Goal: Navigation & Orientation: Find specific page/section

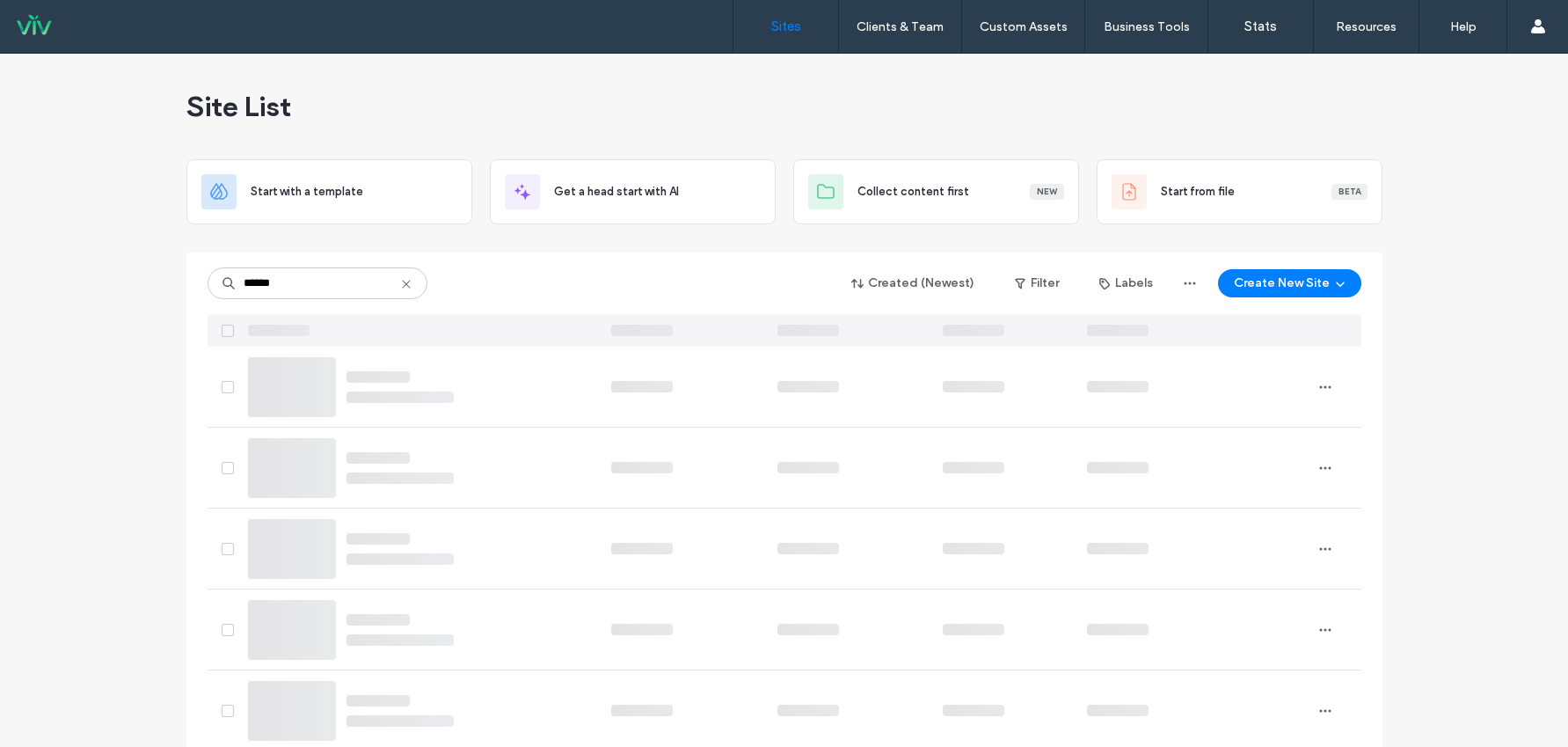
type input "******"
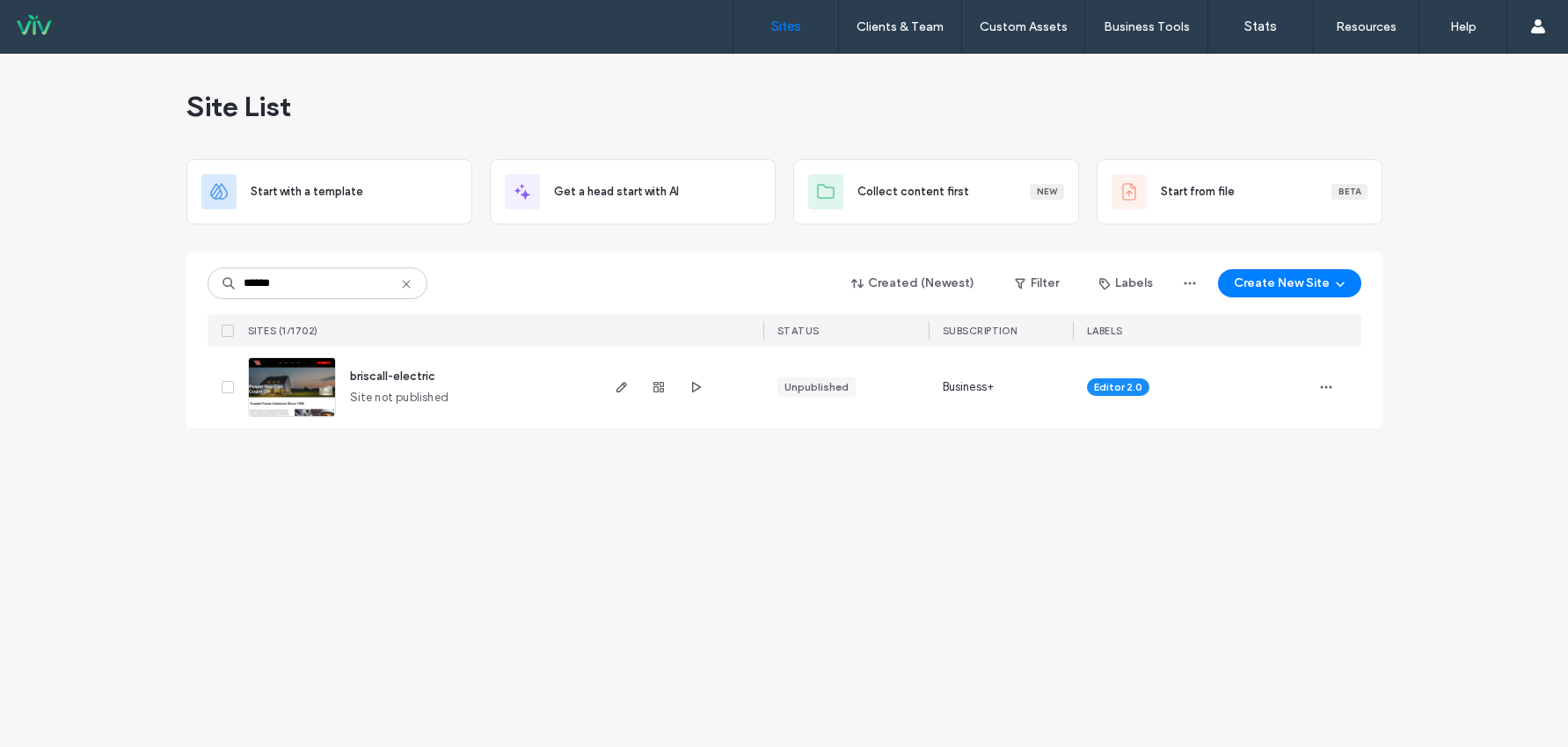
click at [403, 376] on span "briscall-electric" at bounding box center [392, 376] width 86 height 13
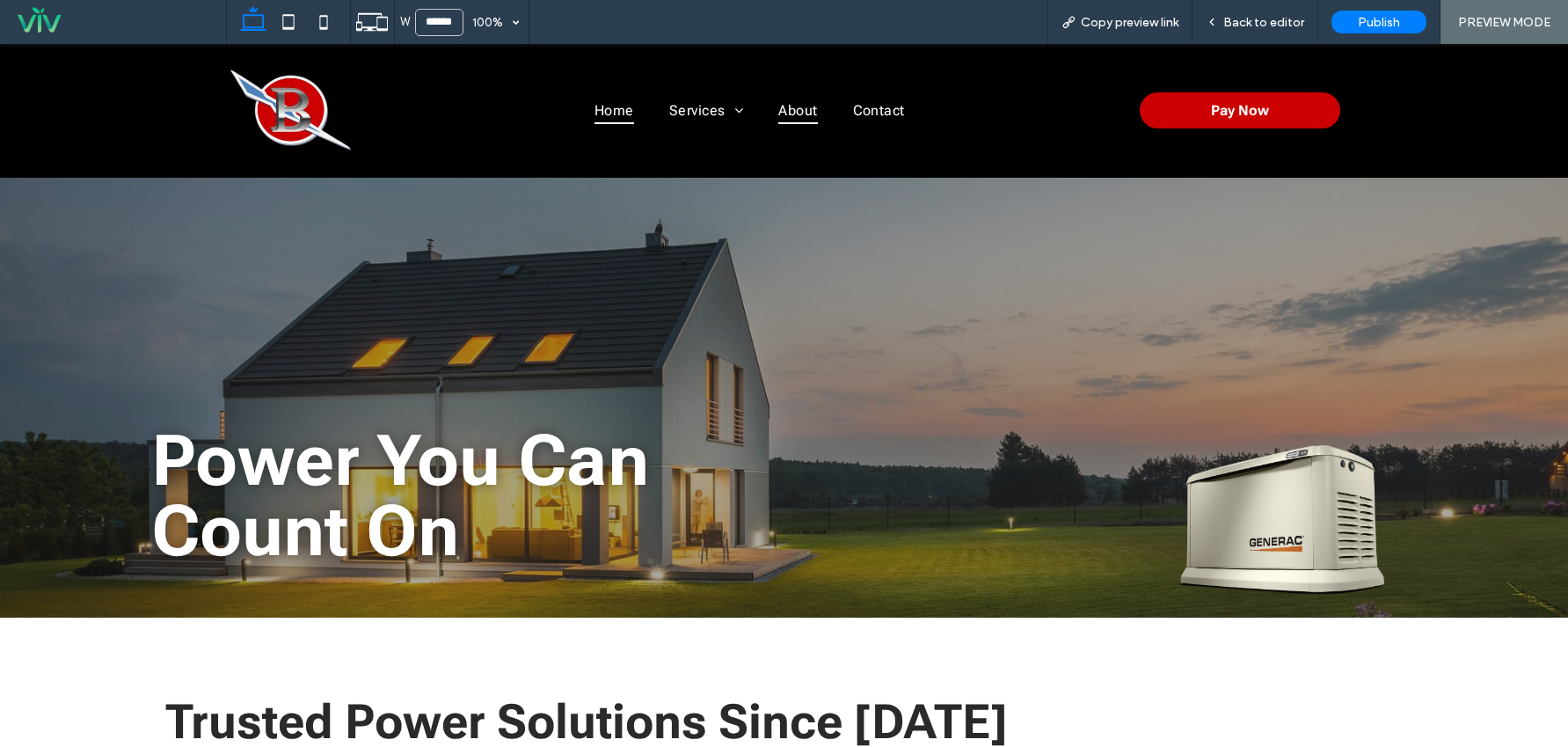
click at [794, 113] on span "About" at bounding box center [798, 110] width 39 height 25
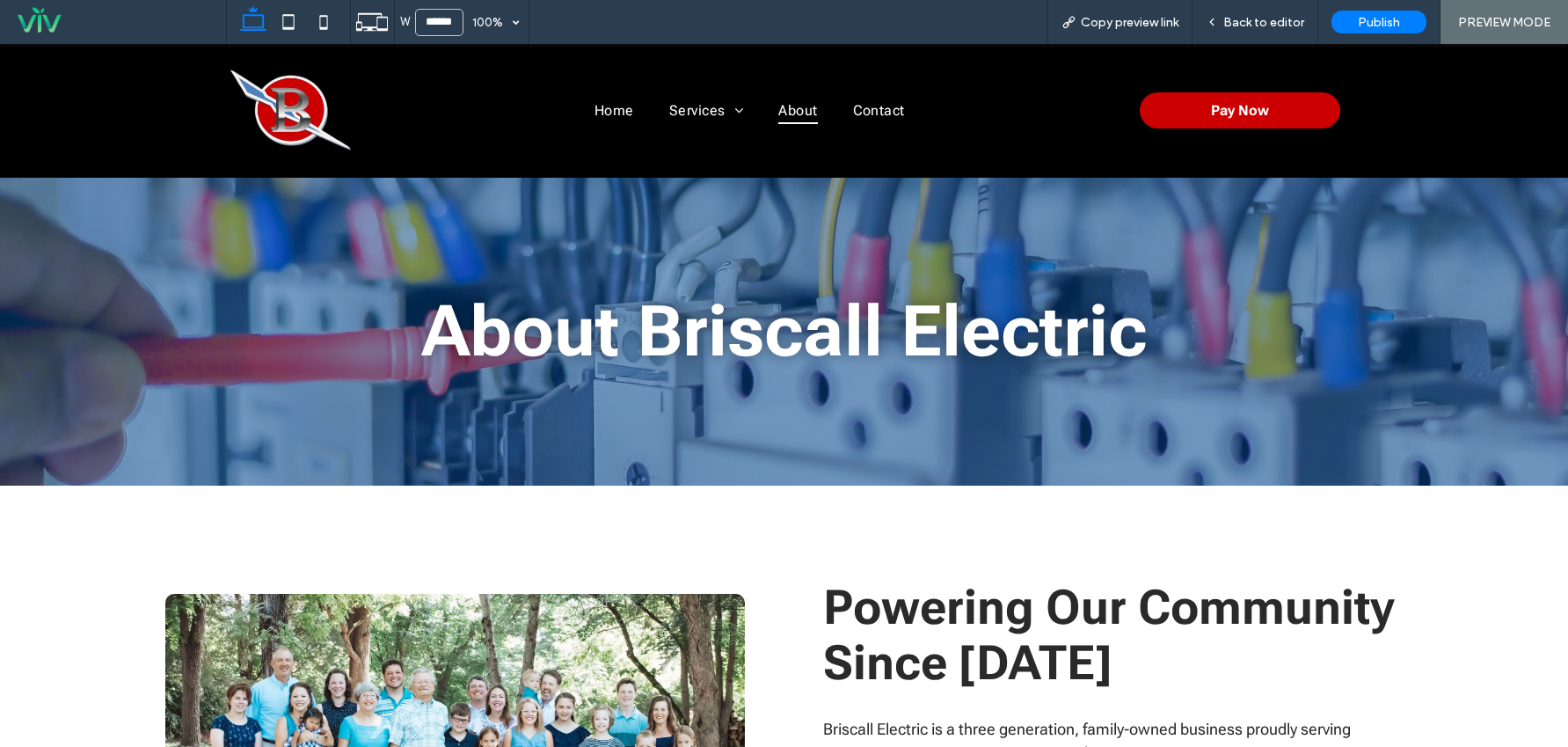
click at [799, 118] on span "About" at bounding box center [798, 110] width 39 height 25
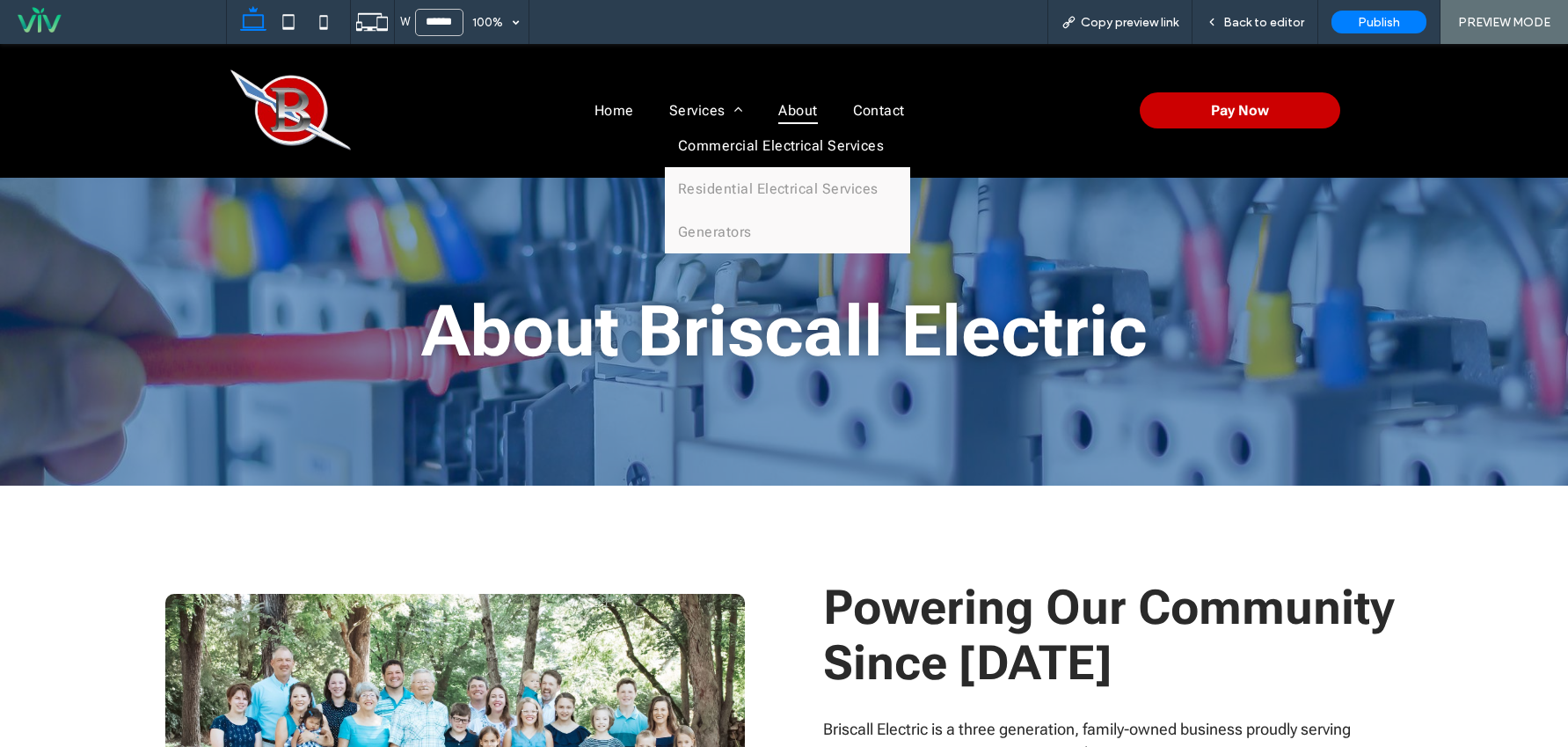
click at [705, 142] on span "Commercial Electrical Services" at bounding box center [781, 146] width 206 height 17
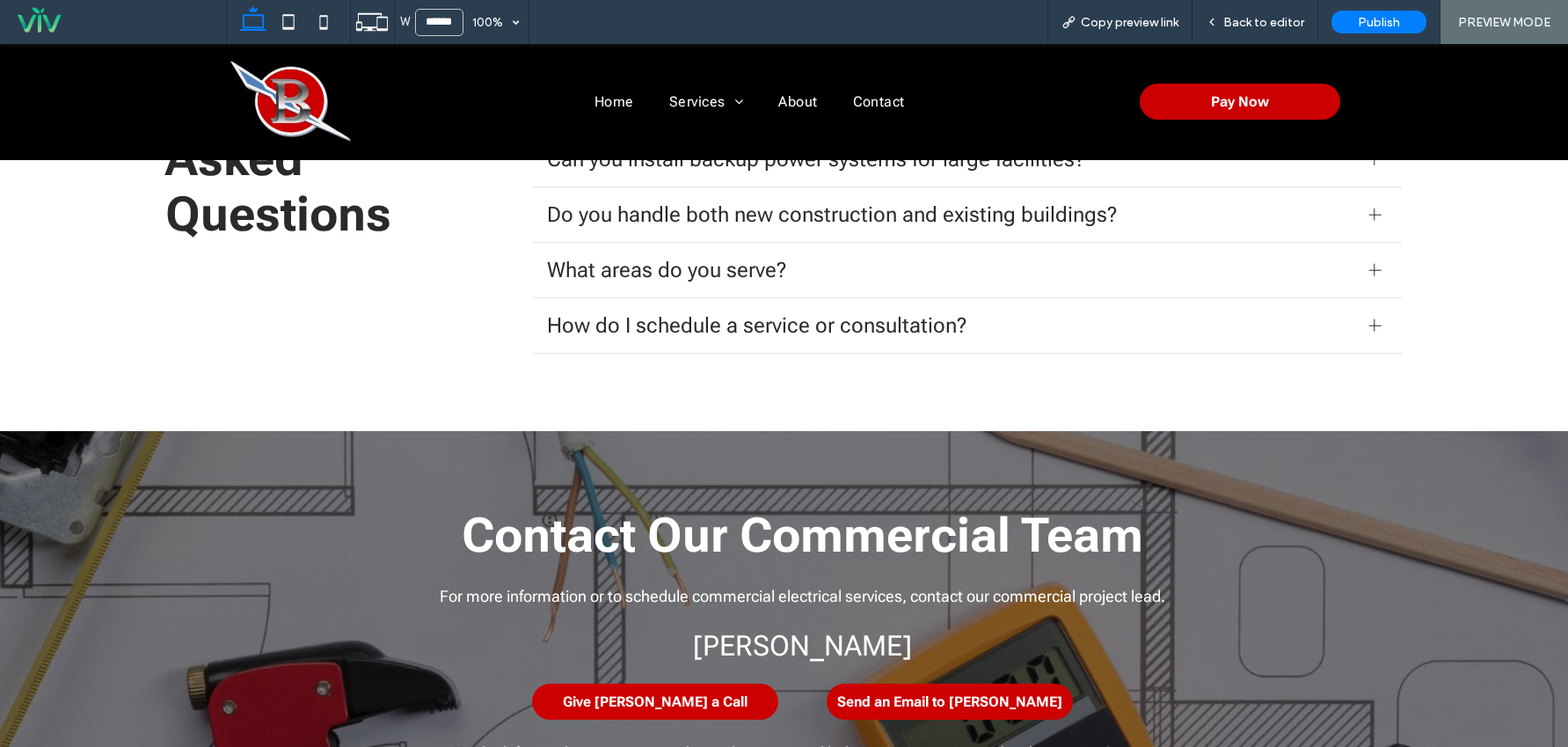
scroll to position [2111, 0]
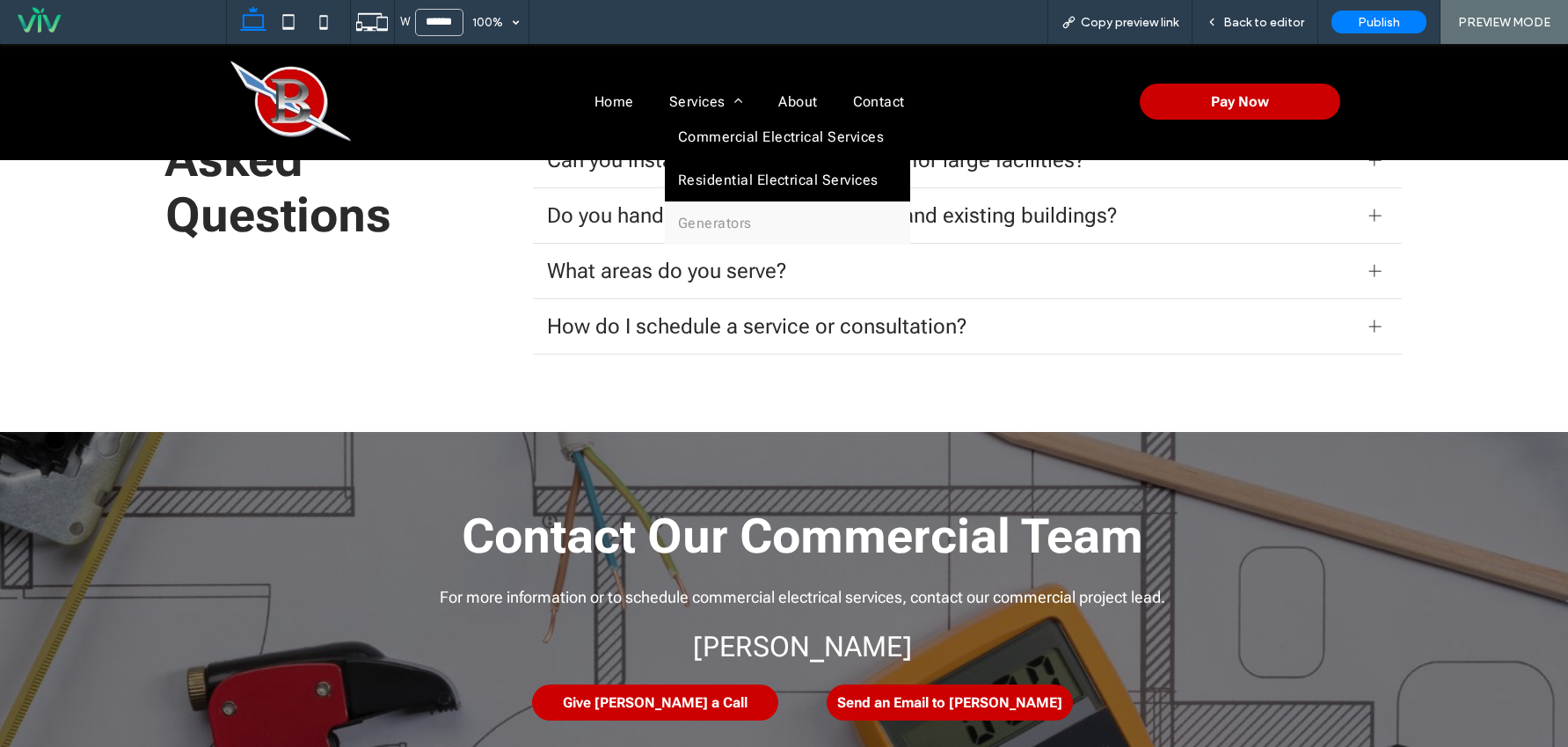
click at [735, 188] on link "Residential Electrical Services" at bounding box center [787, 180] width 245 height 43
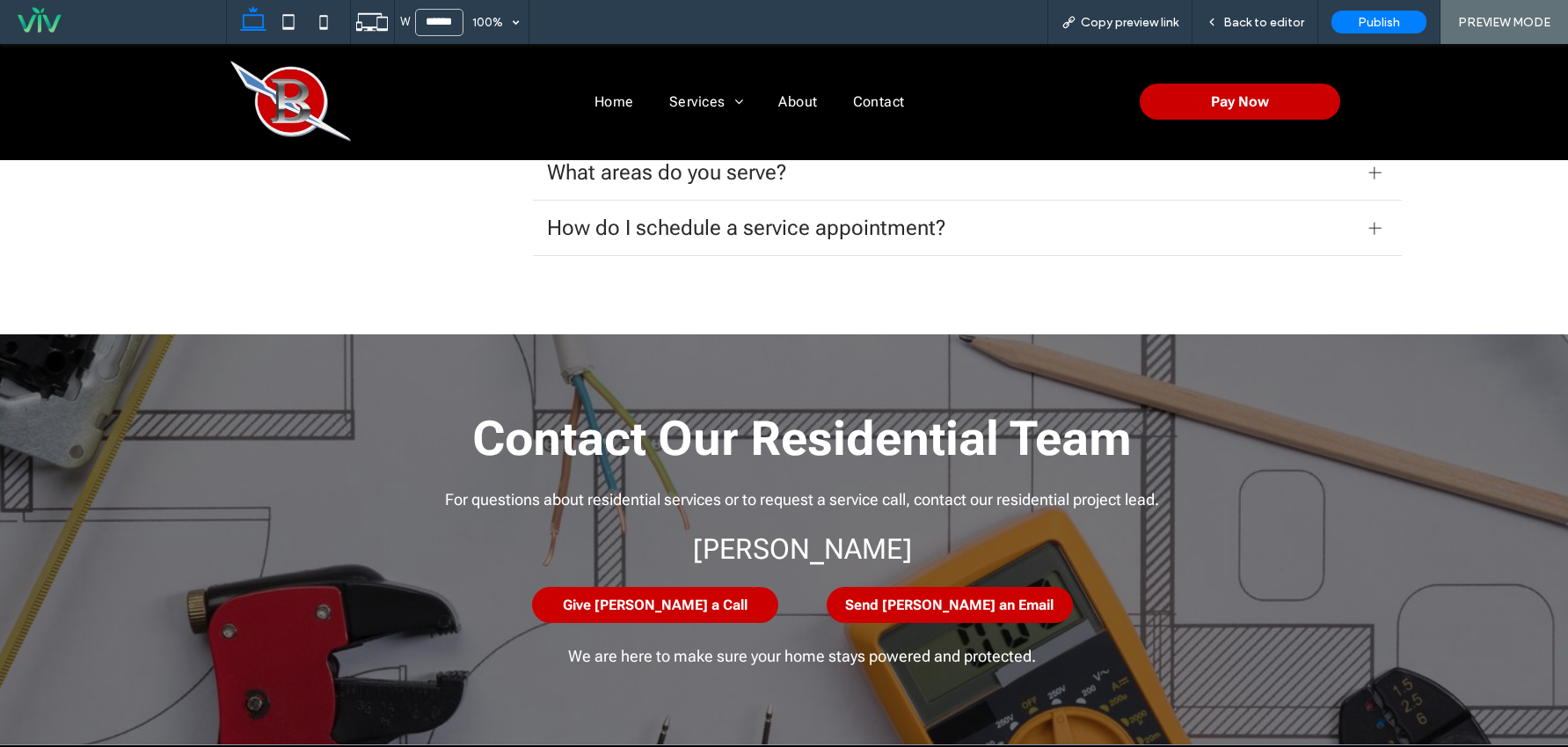
scroll to position [2200, 0]
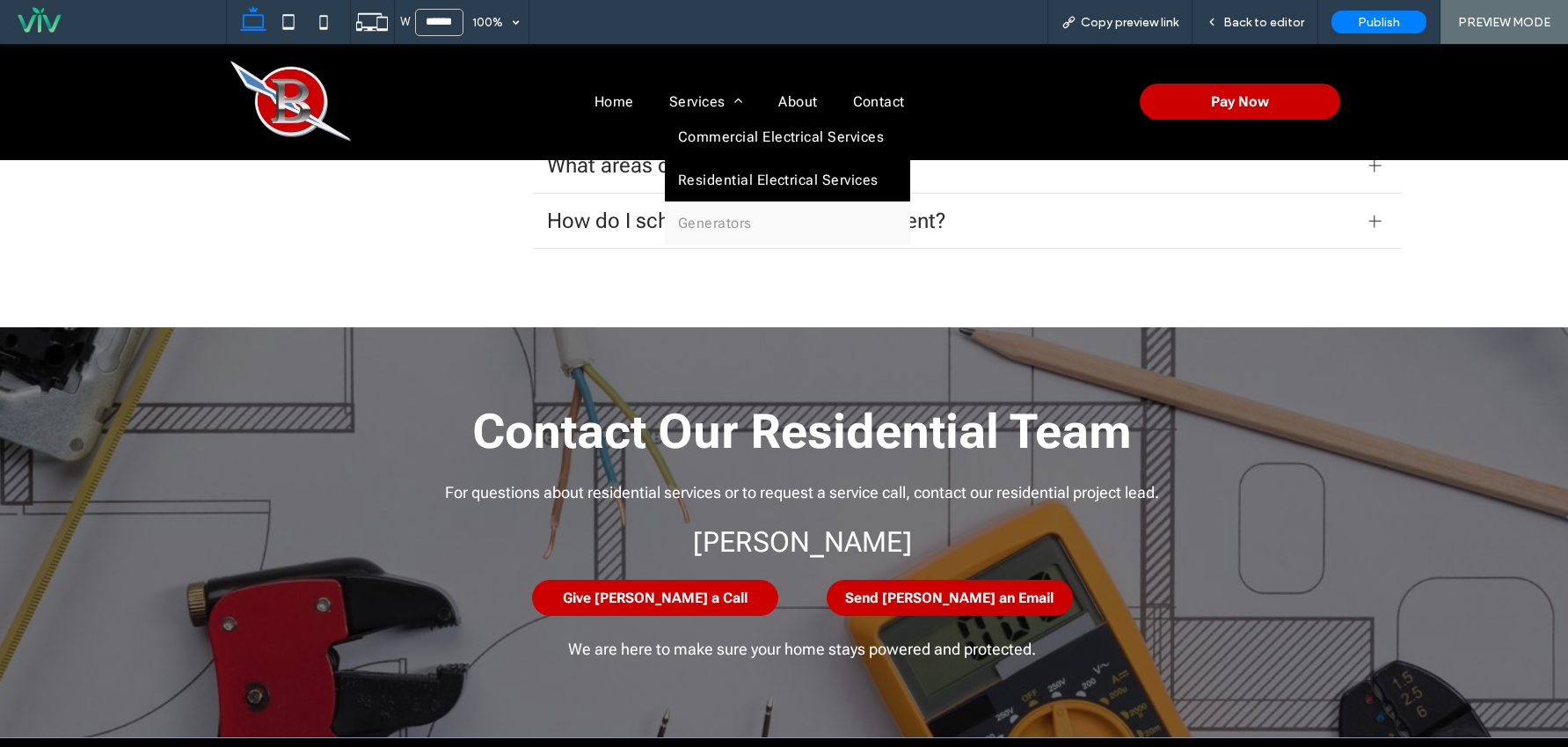
click at [704, 129] on span "Commercial Electrical Services" at bounding box center [781, 137] width 206 height 17
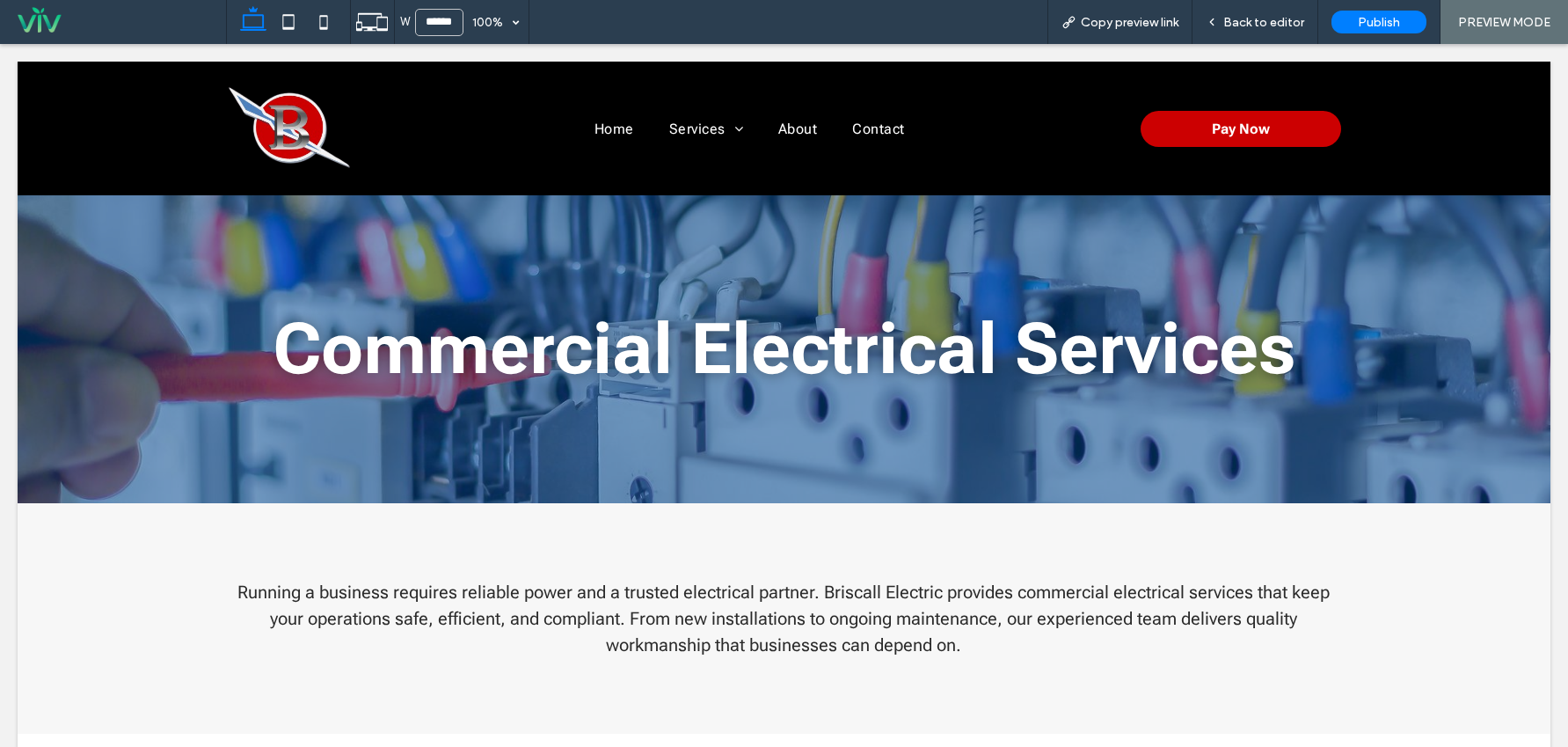
scroll to position [0, 0]
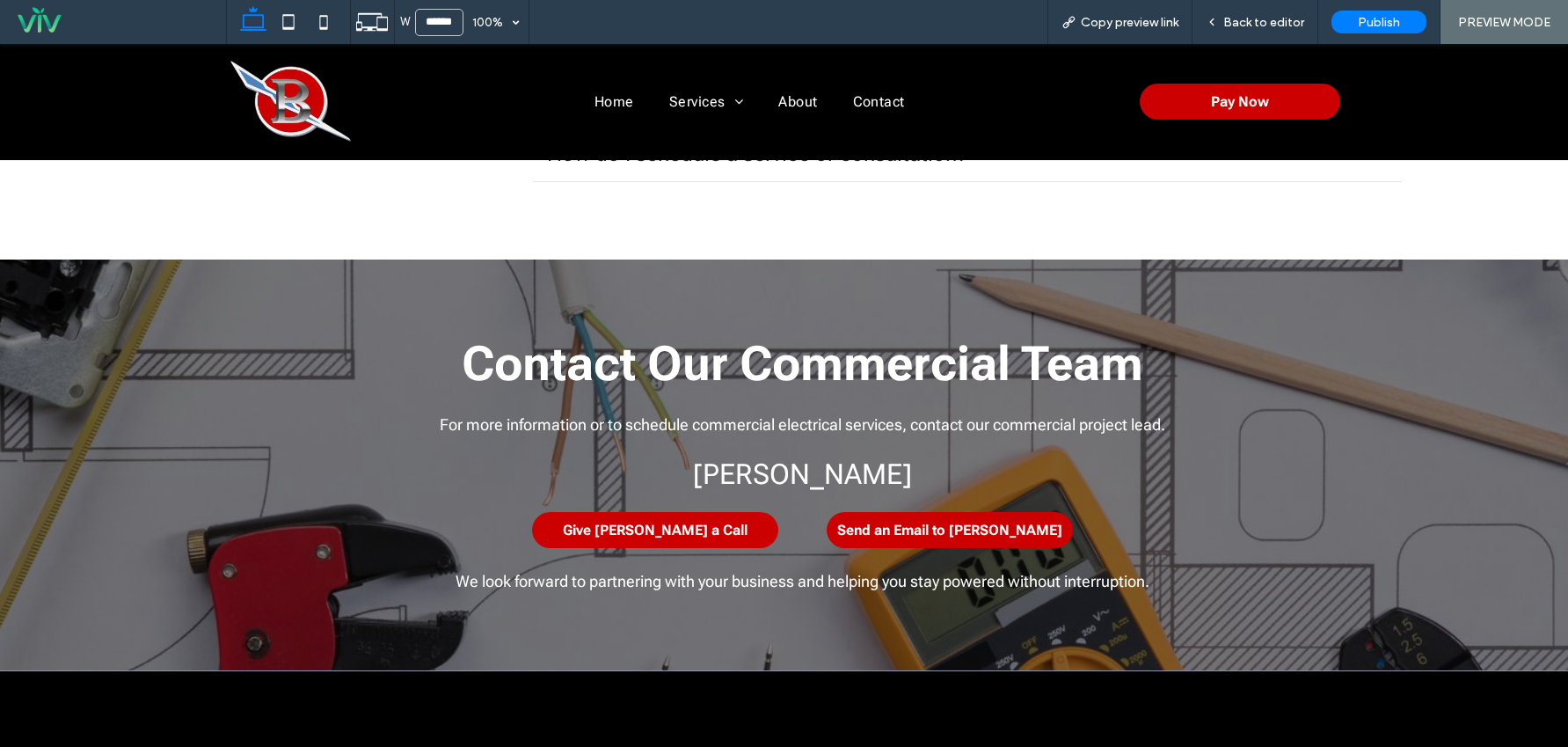
scroll to position [2269, 0]
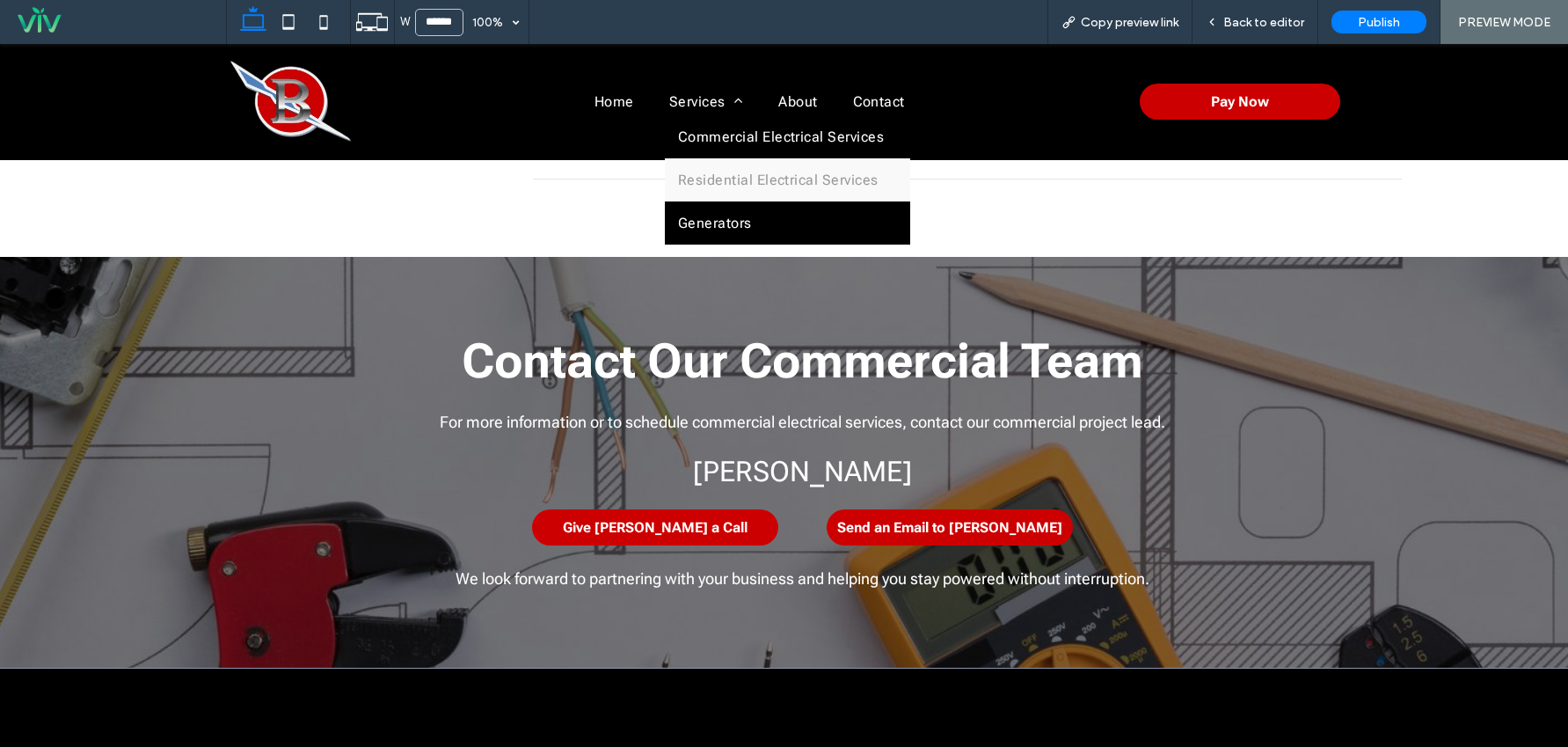
click at [694, 215] on span "Generators" at bounding box center [715, 223] width 74 height 17
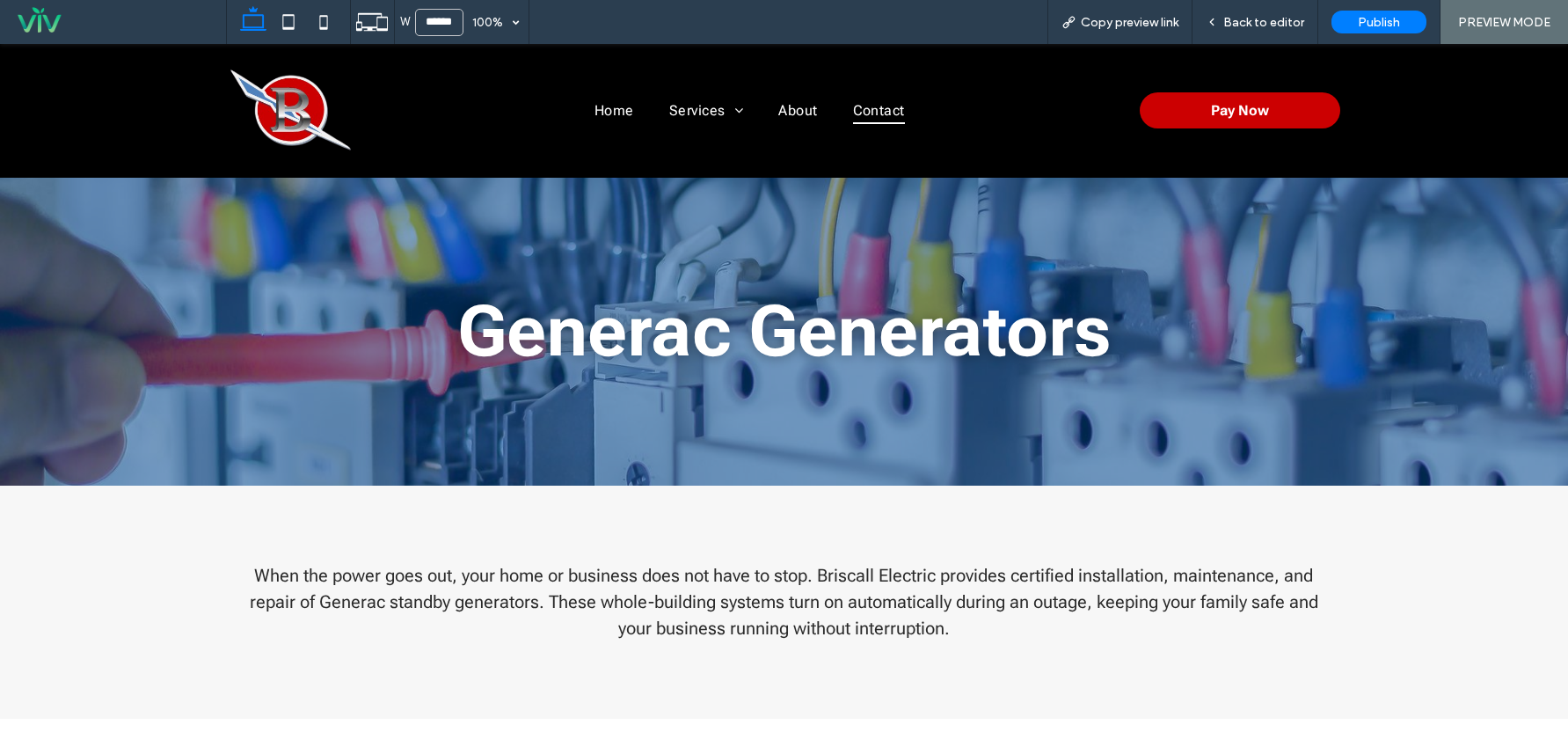
click at [867, 114] on span "Contact" at bounding box center [879, 110] width 52 height 25
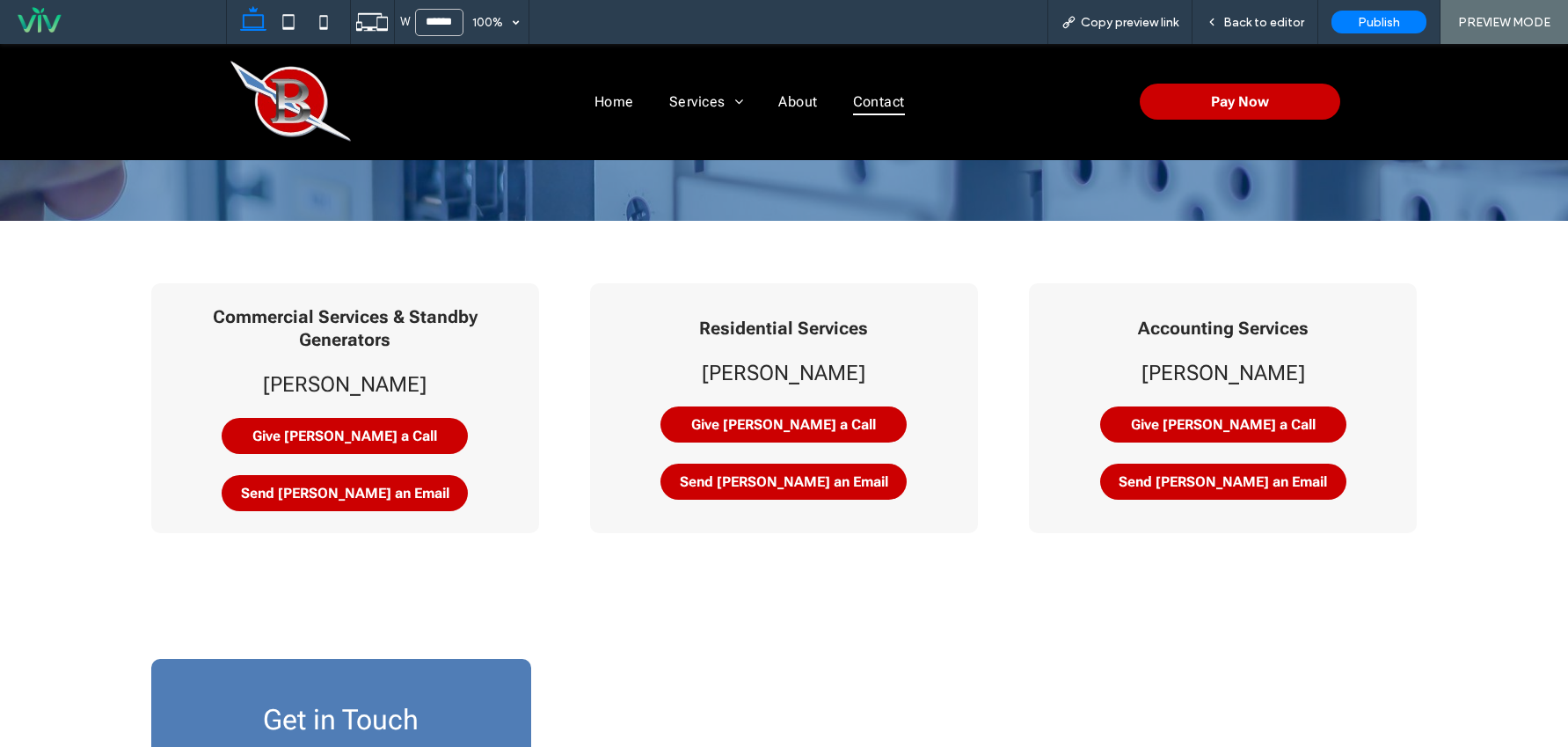
scroll to position [264, 0]
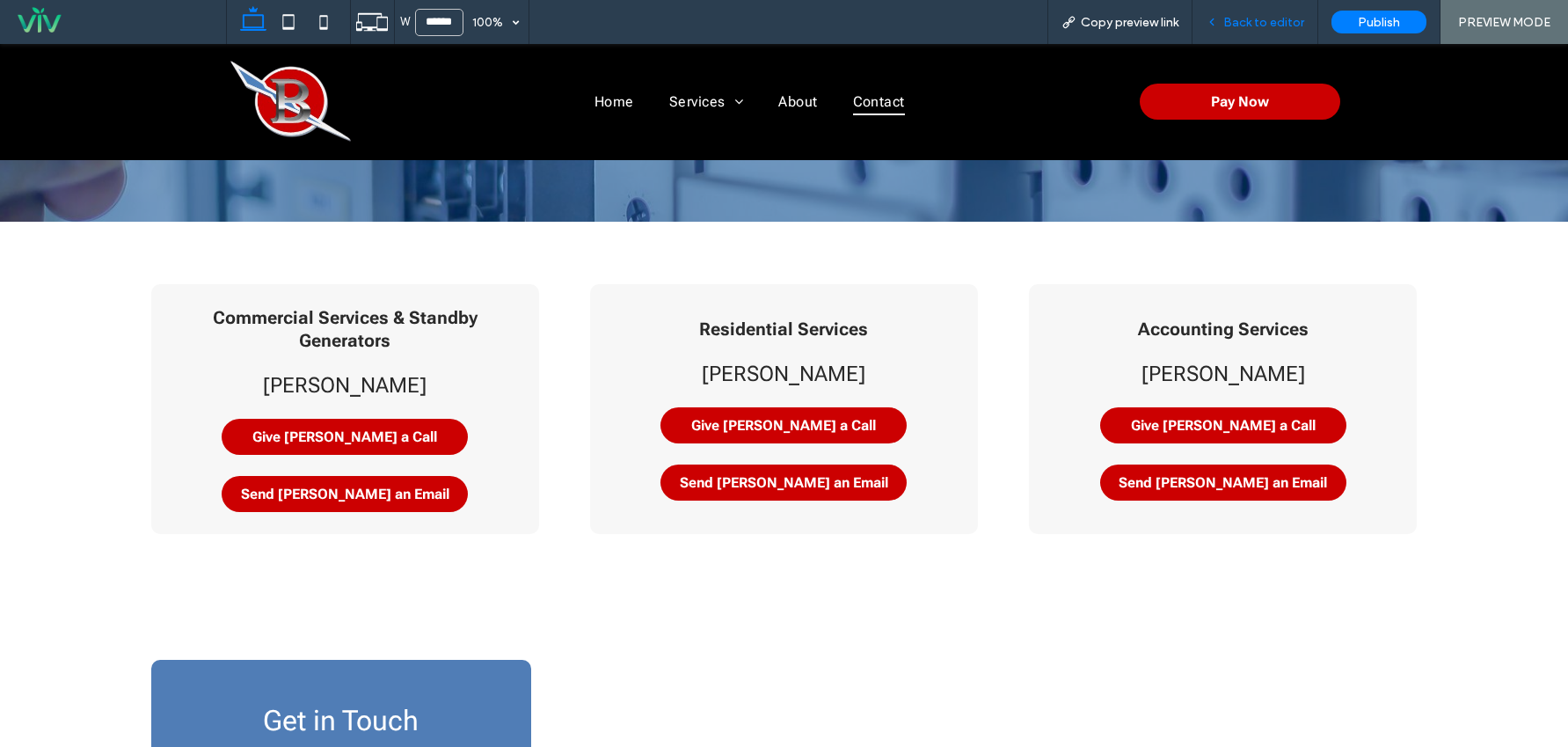
click at [1288, 20] on span "Back to editor" at bounding box center [1264, 23] width 81 height 15
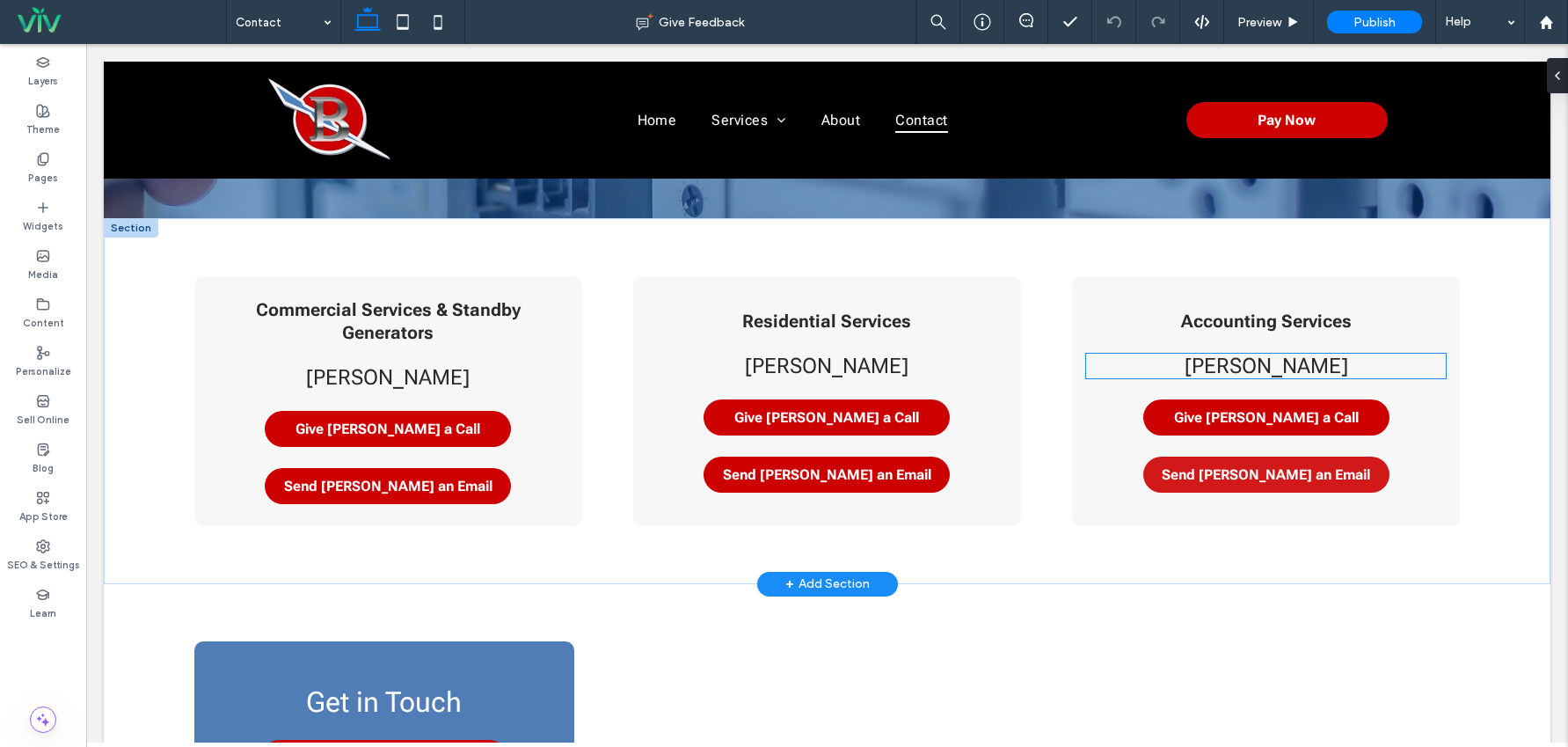
scroll to position [264, 0]
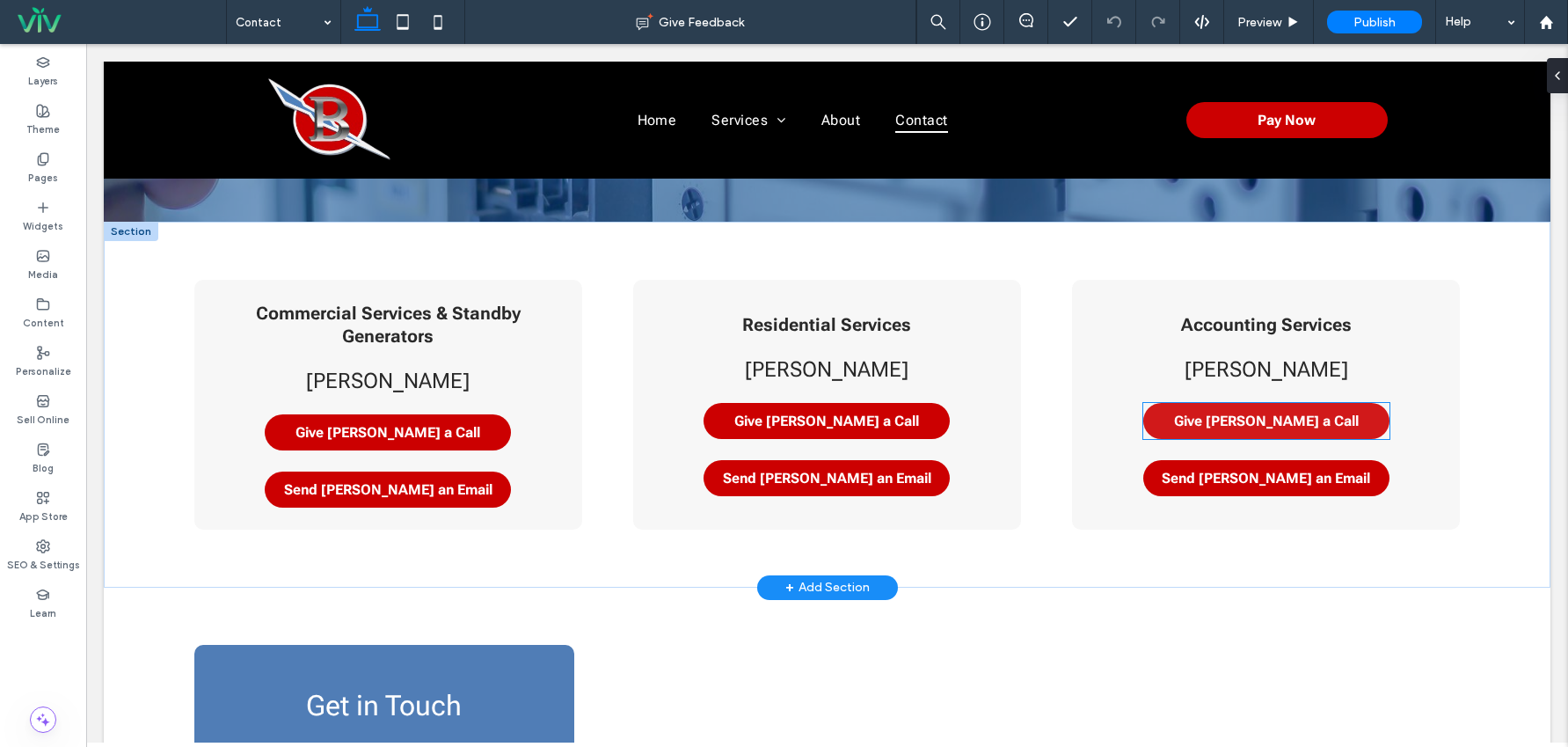
click at [1268, 414] on span "Give Jeremy a Call" at bounding box center [1266, 421] width 184 height 17
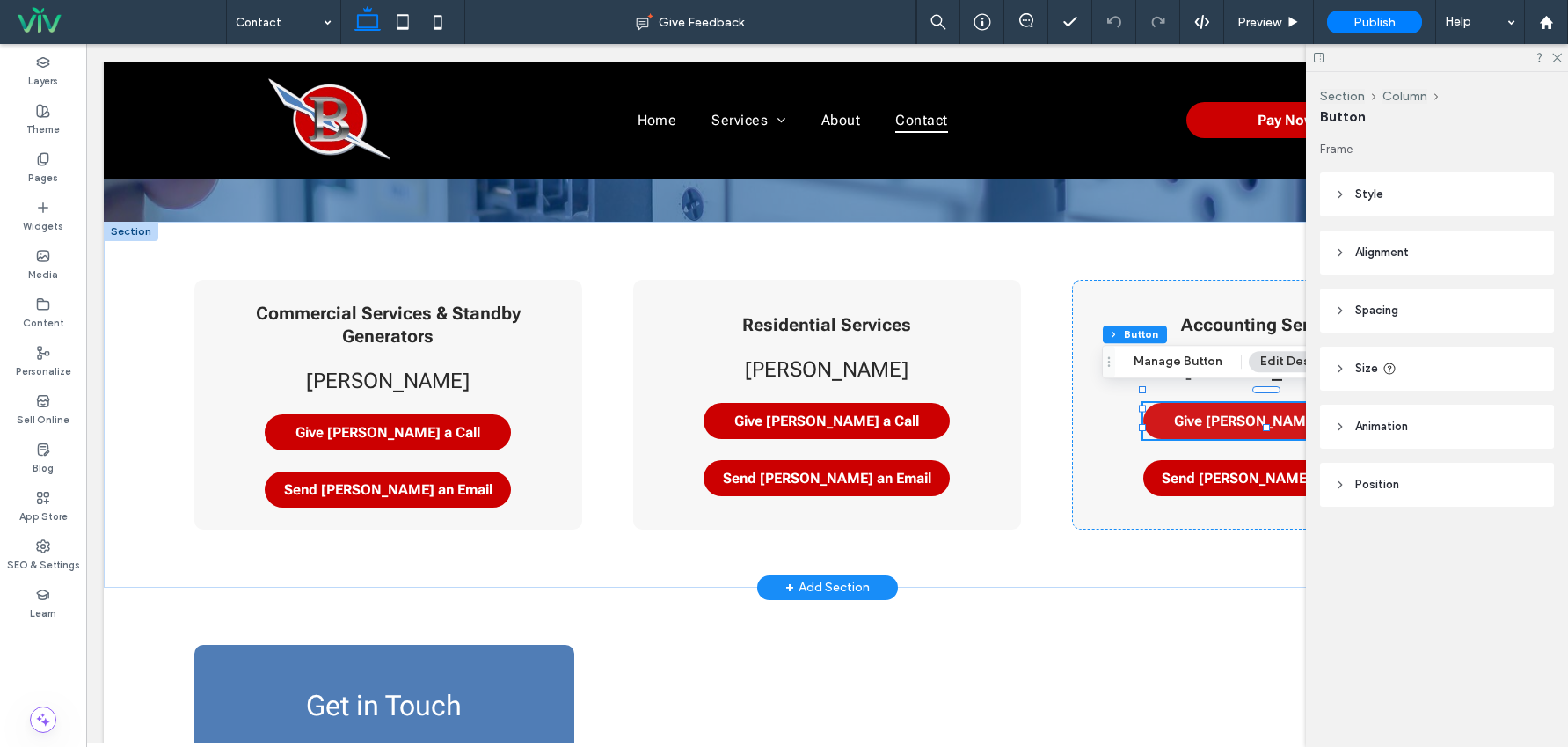
click at [1274, 413] on span "Give Jeremy a Call" at bounding box center [1266, 421] width 184 height 17
click at [1367, 211] on header "Style" at bounding box center [1437, 194] width 234 height 44
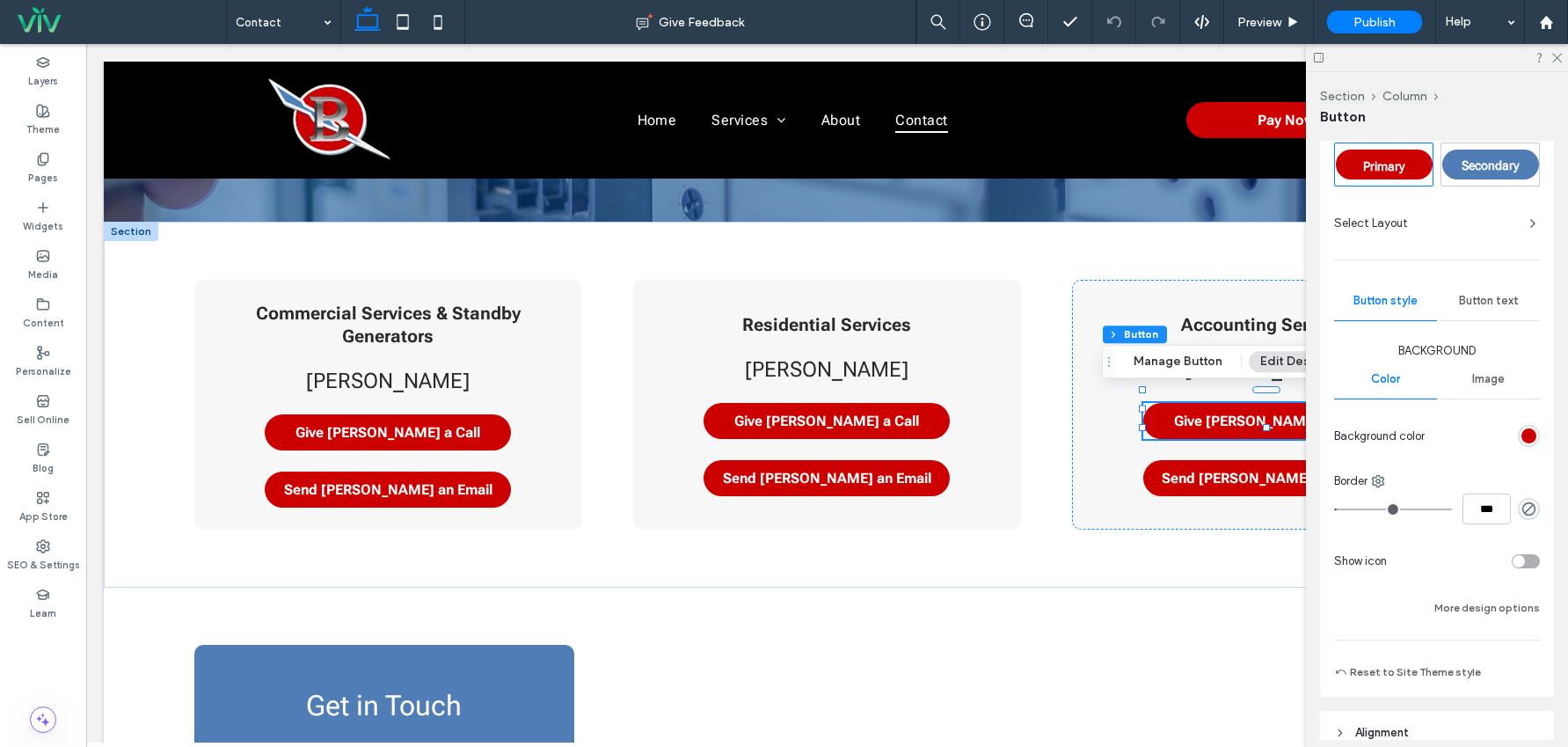
scroll to position [264, 0]
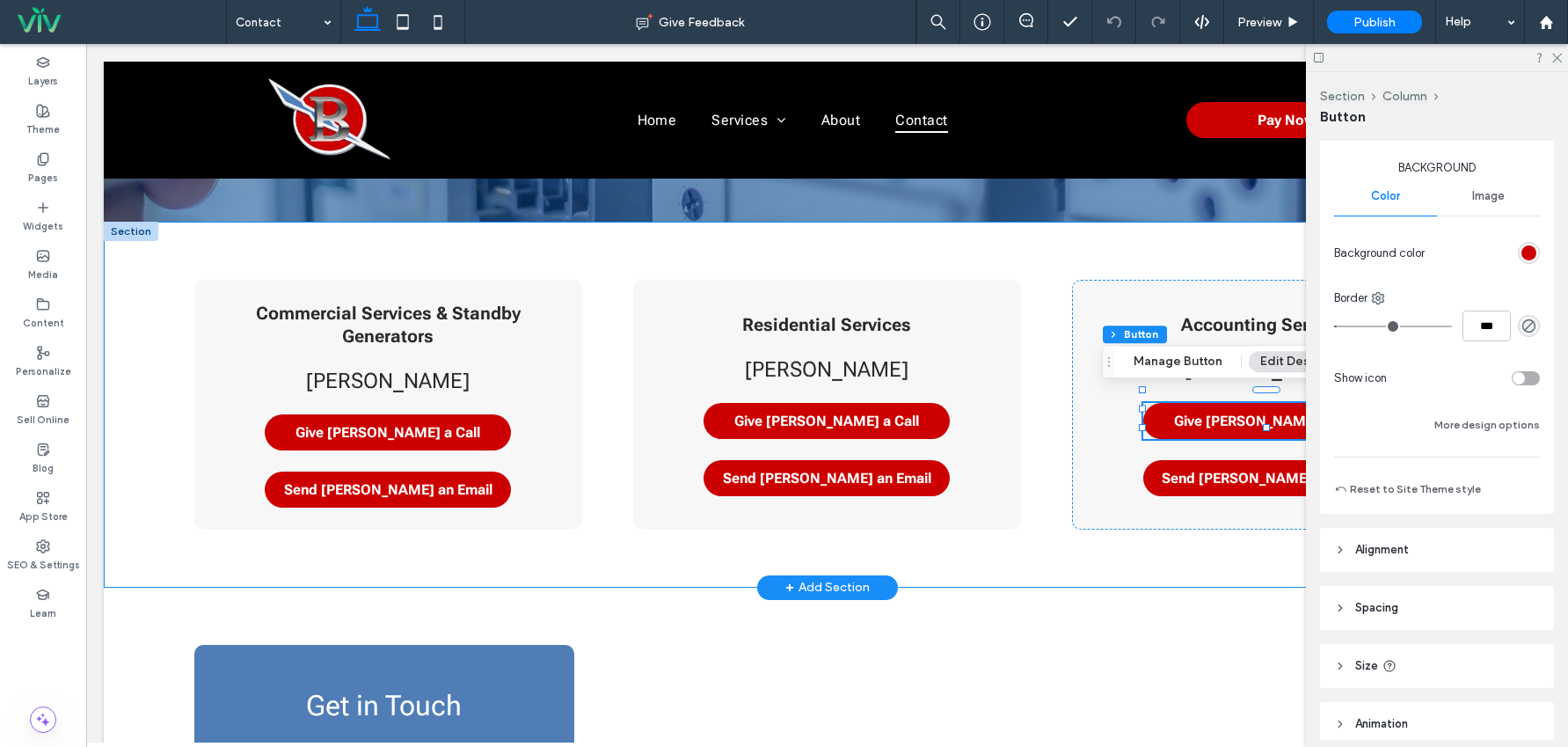
click at [1168, 541] on div "Commercial Services & Standby Generators Andy Runion Give Andy a Call Send Andy…" at bounding box center [828, 405] width 1267 height 366
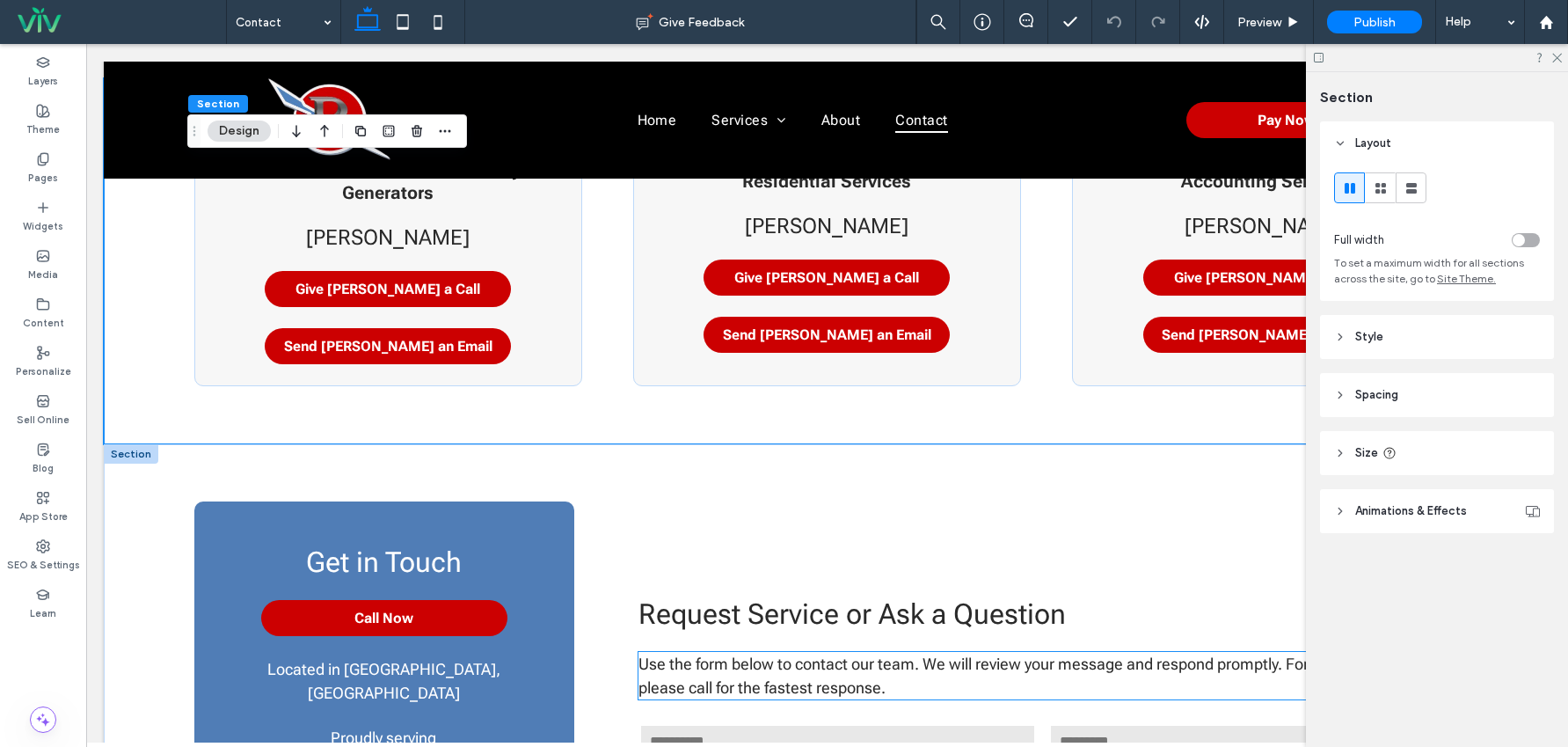
scroll to position [441, 0]
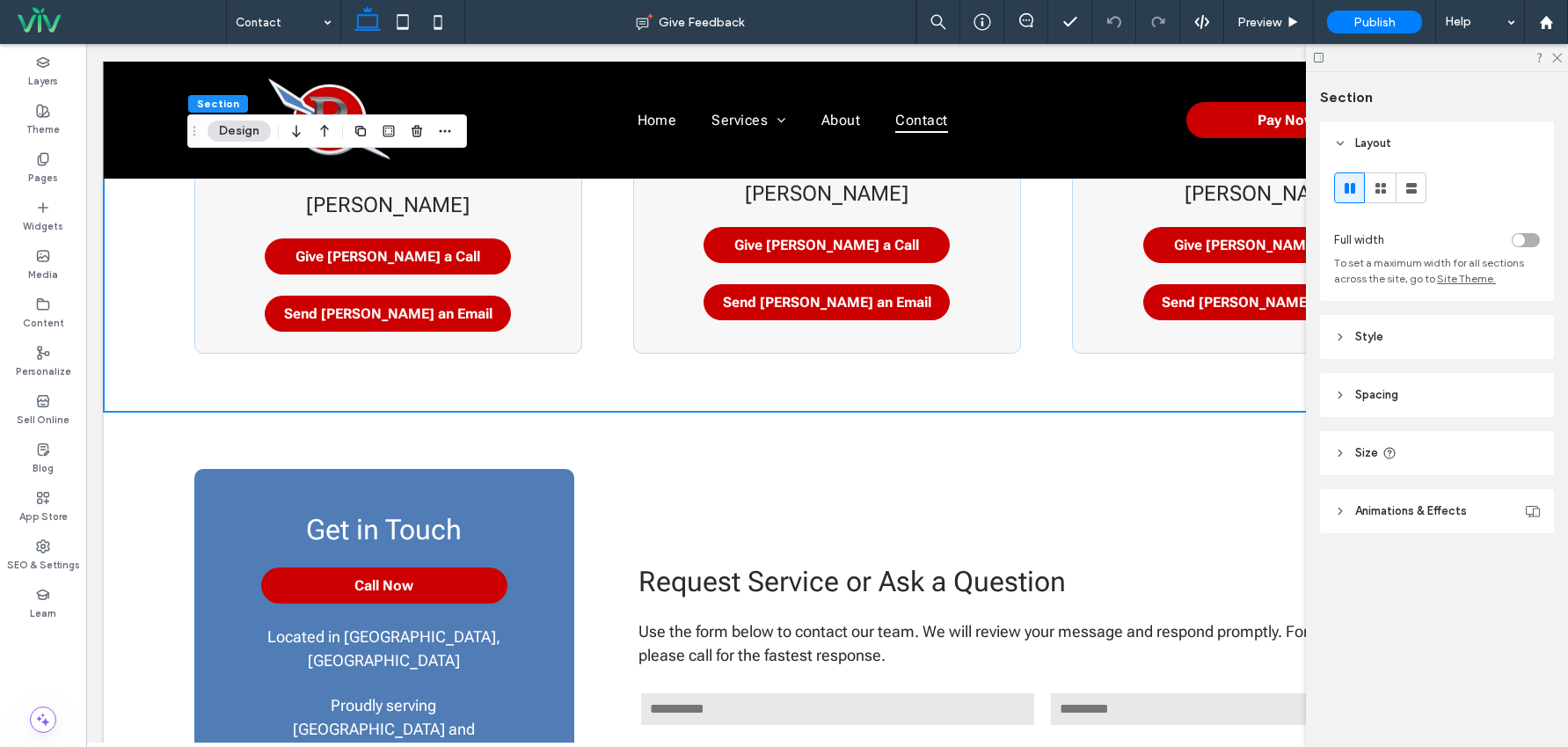
click at [1564, 59] on div at bounding box center [1437, 57] width 262 height 27
click at [1562, 59] on div at bounding box center [1437, 57] width 262 height 27
click at [1264, 426] on div "**********" at bounding box center [828, 716] width 1267 height 609
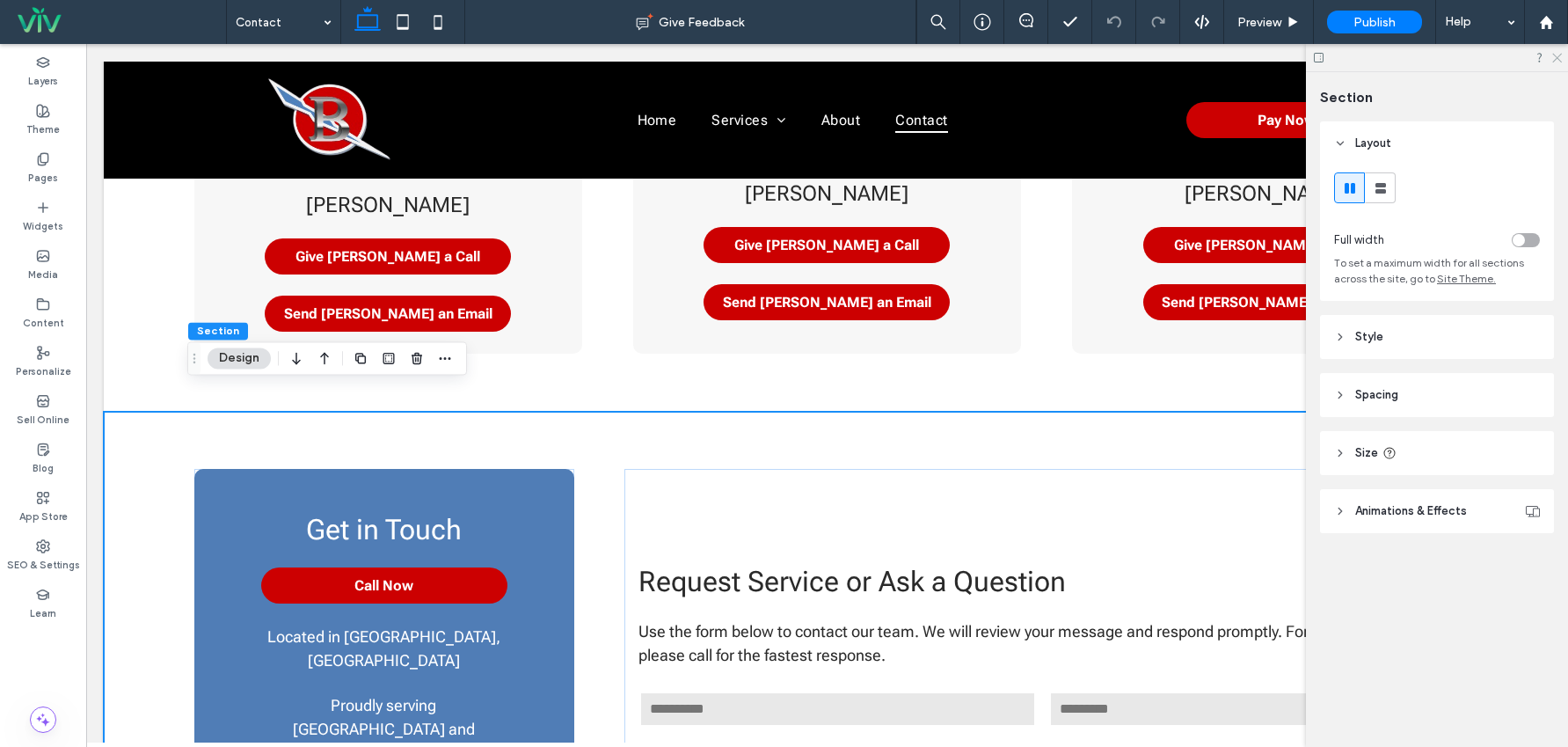
click at [1560, 56] on use at bounding box center [1558, 58] width 9 height 9
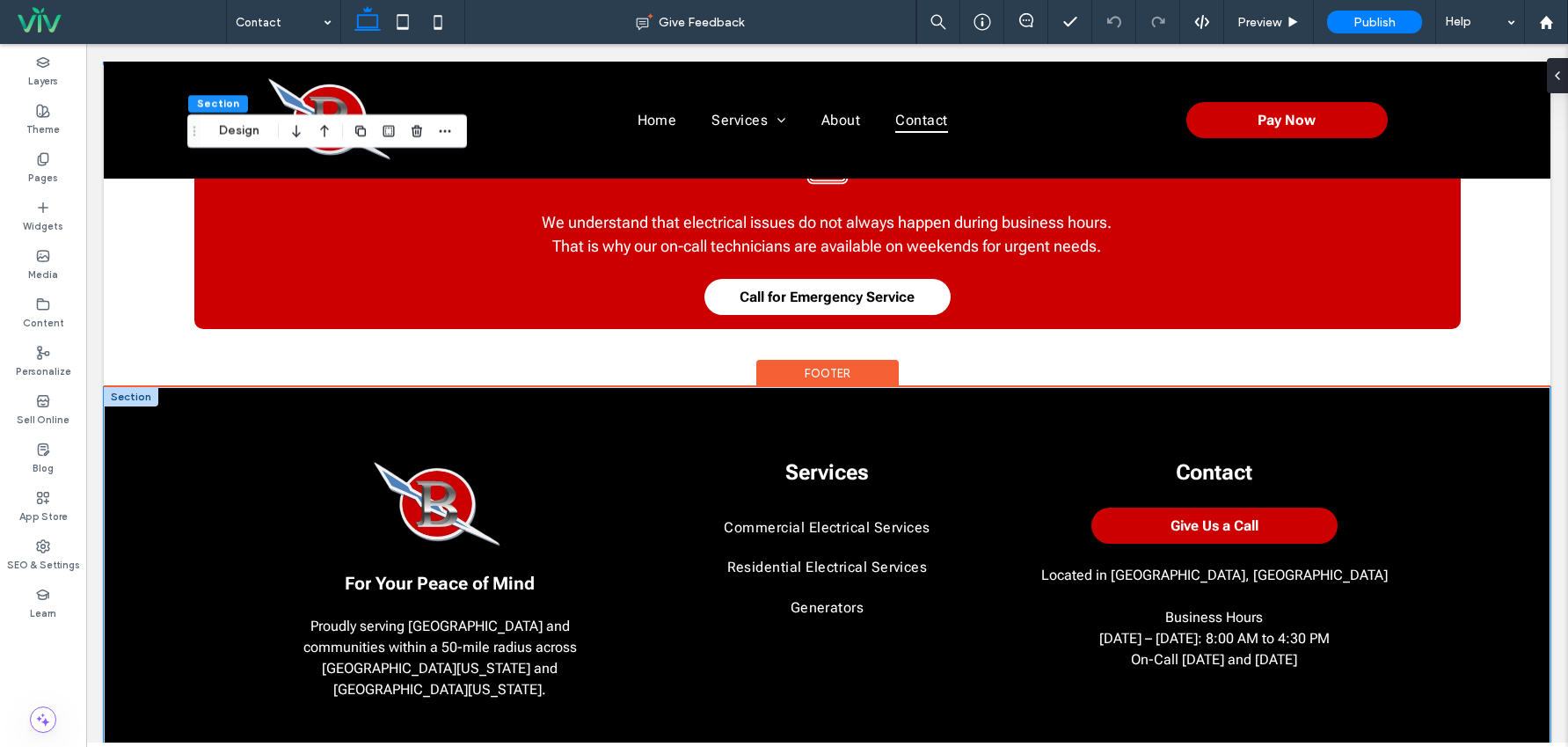
scroll to position [780, 0]
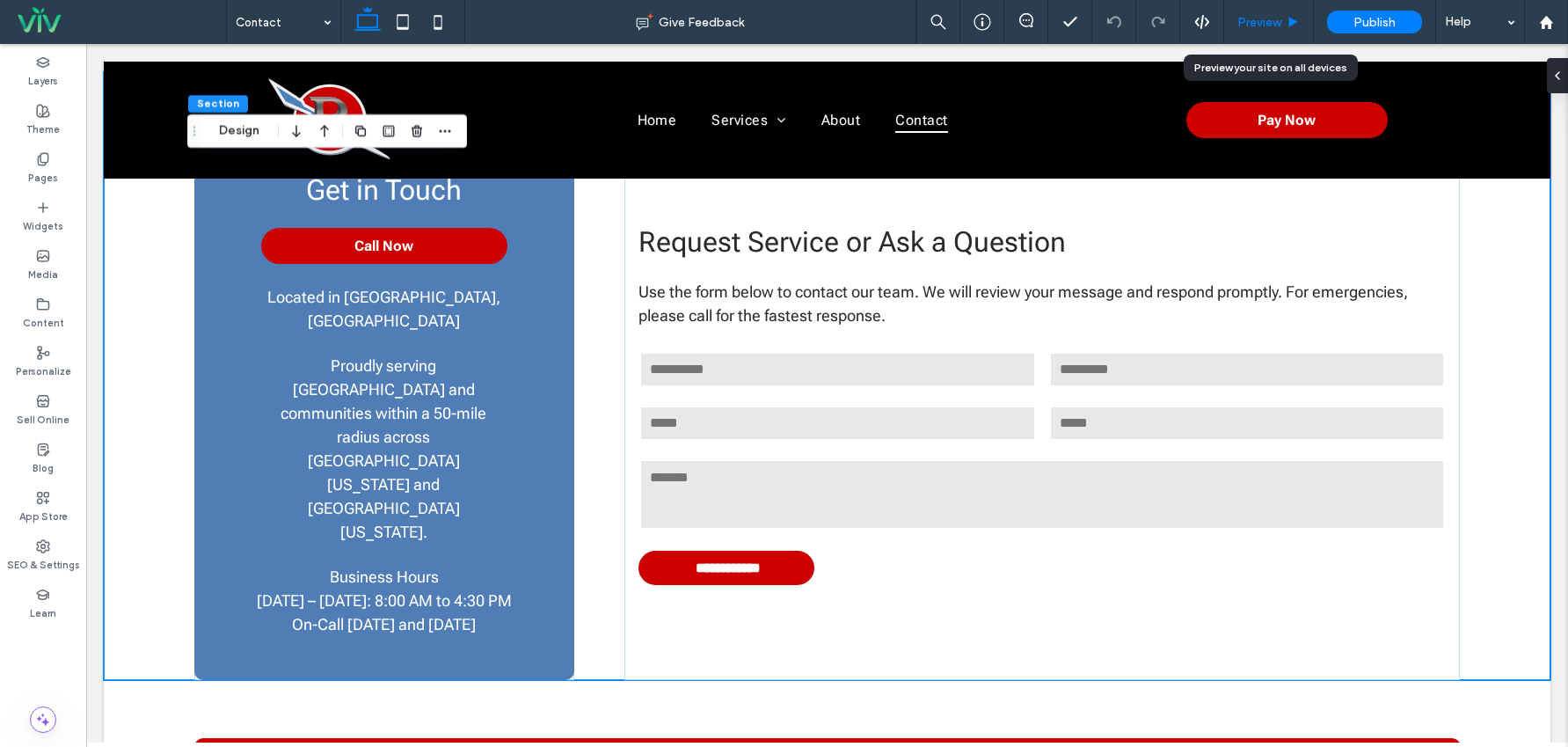
click at [1267, 22] on span "Preview" at bounding box center [1259, 23] width 44 height 15
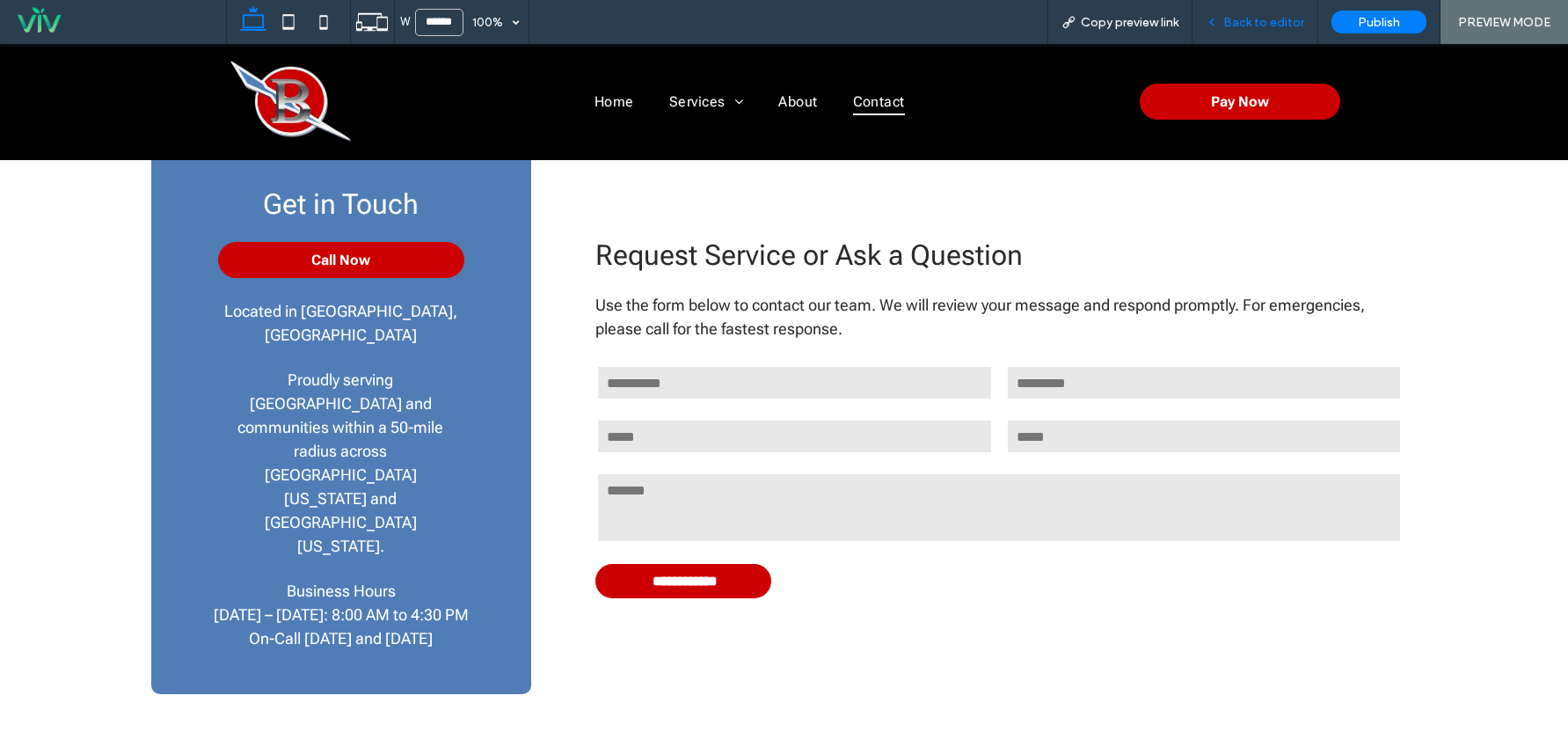
scroll to position [762, 0]
click at [1166, 25] on span "Copy preview link" at bounding box center [1130, 23] width 98 height 15
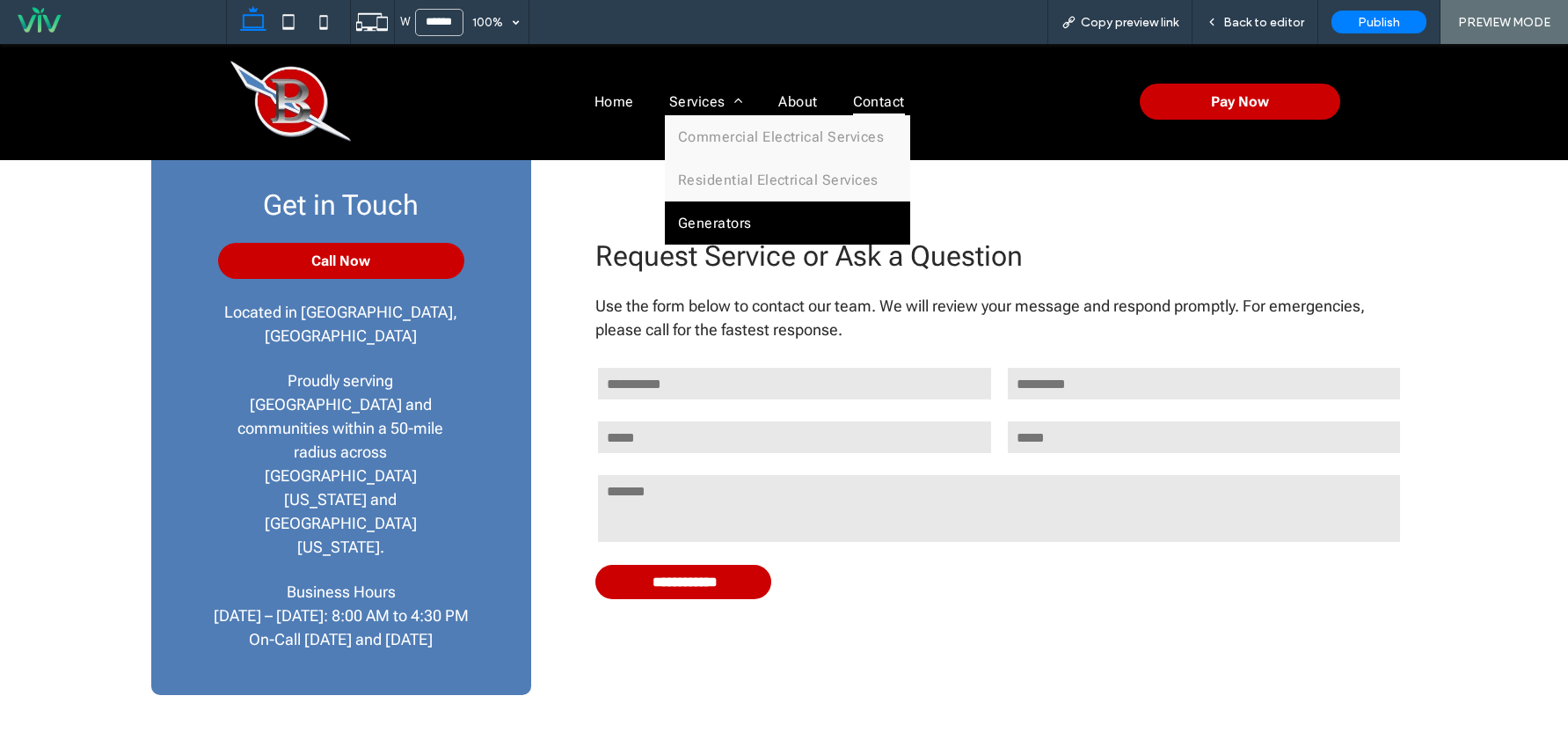
click at [714, 222] on span "Generators" at bounding box center [715, 223] width 74 height 17
